Goal: Browse casually

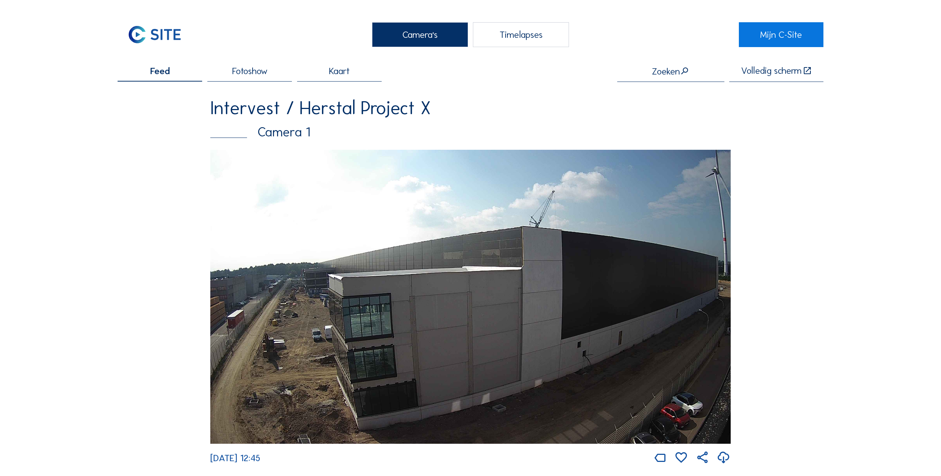
scroll to position [519, 0]
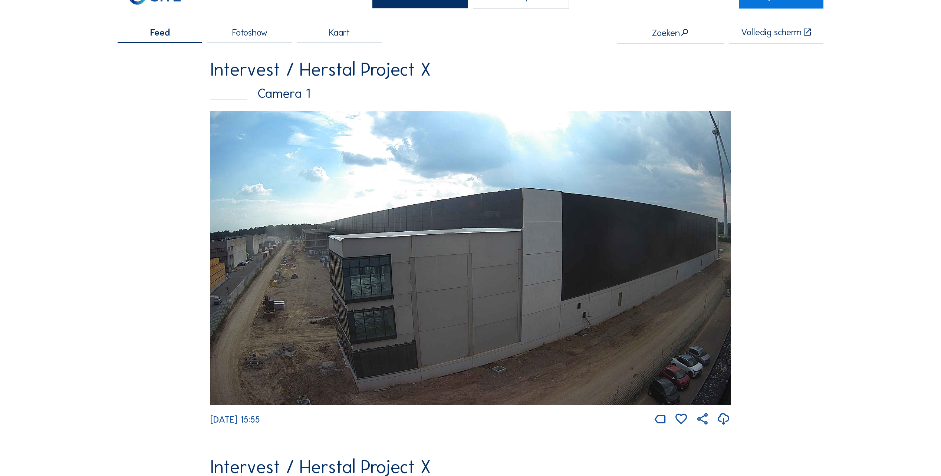
scroll to position [37, 0]
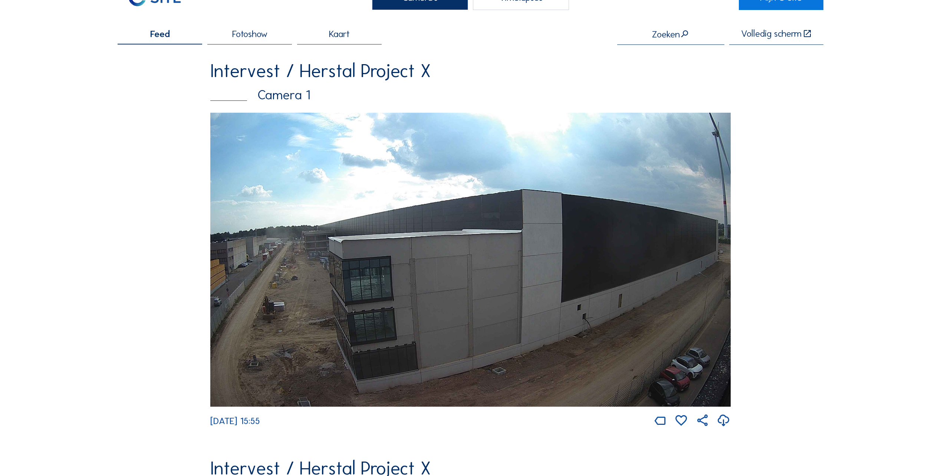
click at [310, 287] on img at bounding box center [470, 260] width 520 height 294
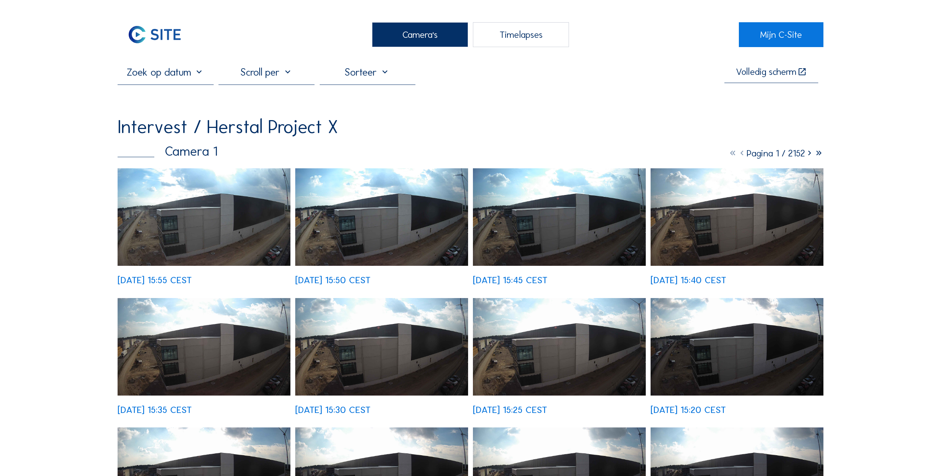
click at [198, 227] on img at bounding box center [204, 217] width 173 height 98
